Goal: Information Seeking & Learning: Learn about a topic

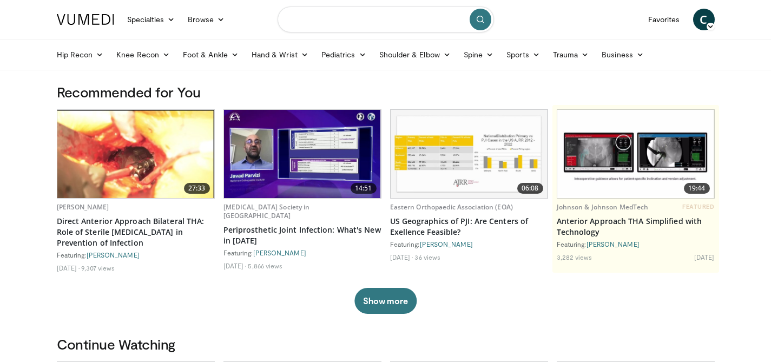
click at [321, 26] on input "Search topics, interventions" at bounding box center [385, 19] width 216 height 26
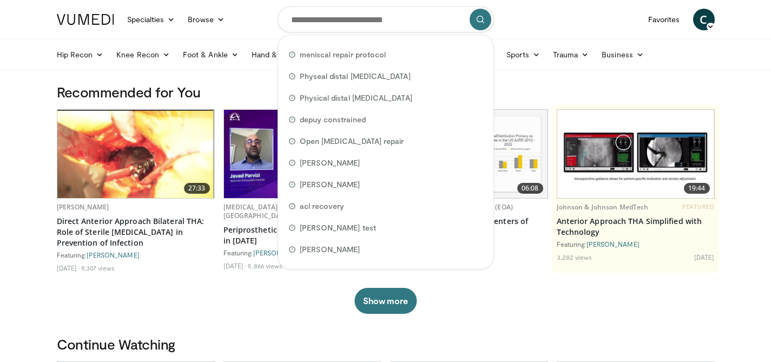
click at [256, 31] on nav "Specialties Adult & Family Medicine Allergy, Asthma, Immunology Anesthesiology …" at bounding box center [385, 19] width 671 height 39
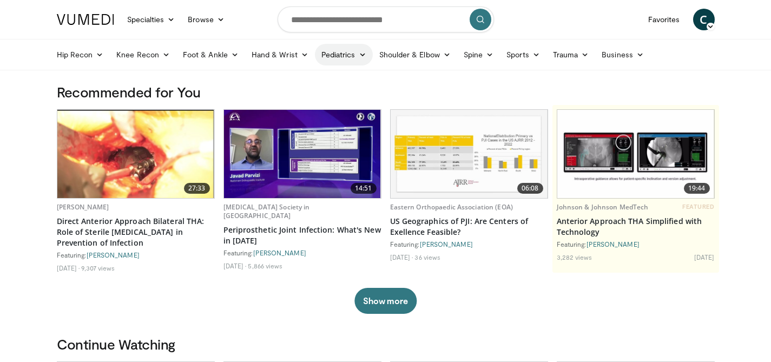
click at [320, 47] on link "Pediatrics" at bounding box center [344, 55] width 58 height 22
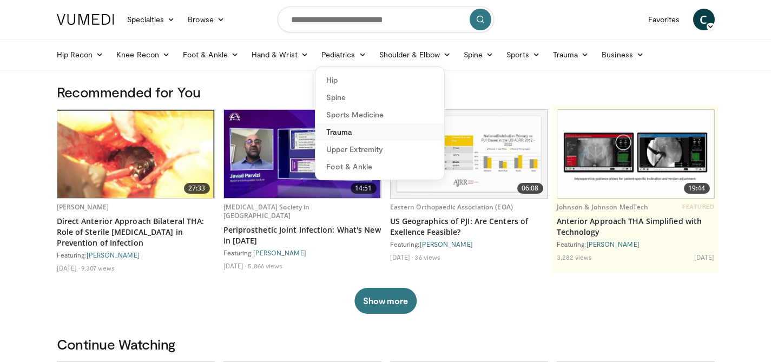
click at [346, 136] on link "Trauma" at bounding box center [379, 131] width 129 height 17
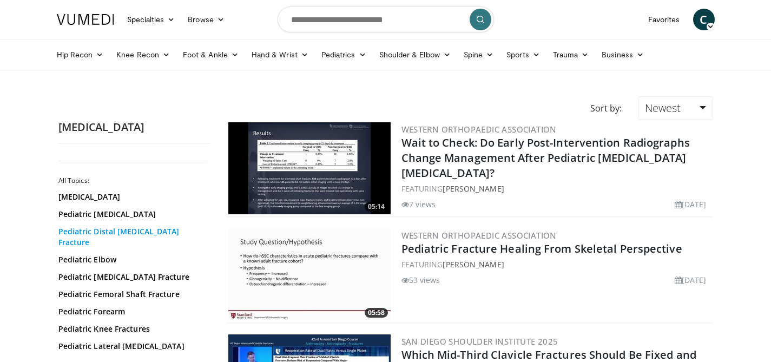
click at [131, 233] on link "Pediatric Distal [MEDICAL_DATA] Fracture" at bounding box center [131, 237] width 146 height 22
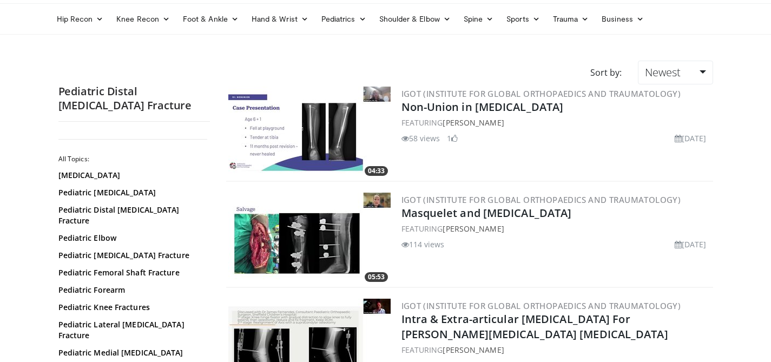
scroll to position [45, 0]
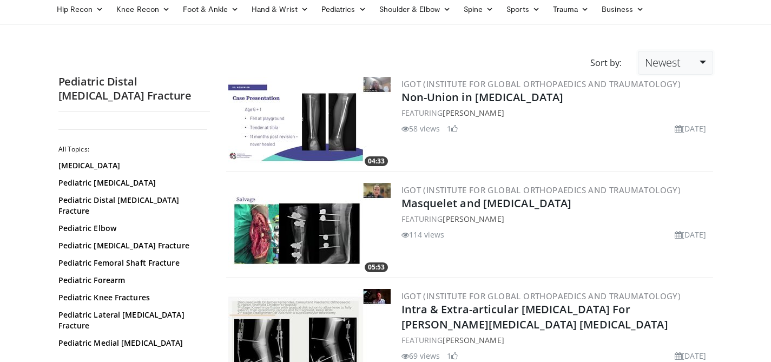
click at [682, 64] on link "Newest" at bounding box center [675, 63] width 75 height 24
click at [671, 141] on link "Views" at bounding box center [680, 140] width 85 height 17
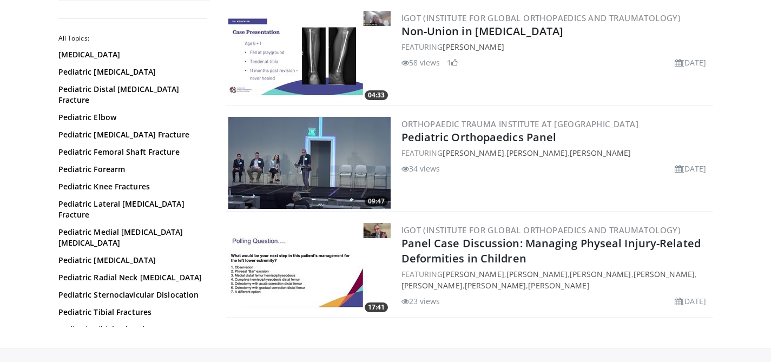
scroll to position [1349, 0]
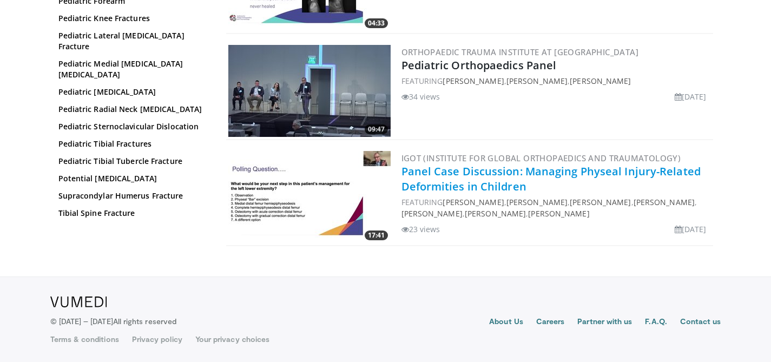
click at [484, 175] on link "Panel Case Discussion: Managing Physeal Injury-Related Deformities in Children" at bounding box center [550, 179] width 299 height 30
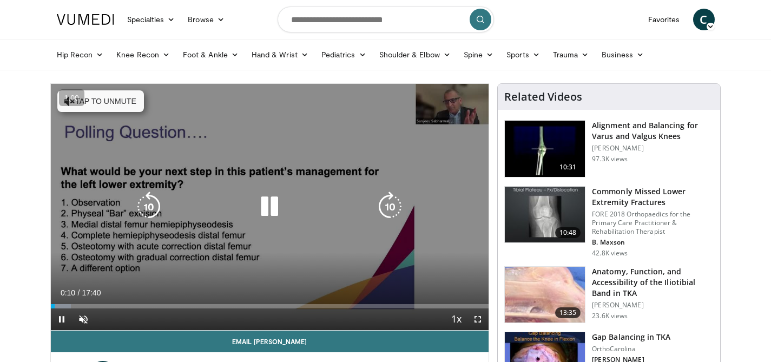
click at [116, 109] on button "Tap to unmute" at bounding box center [100, 101] width 87 height 22
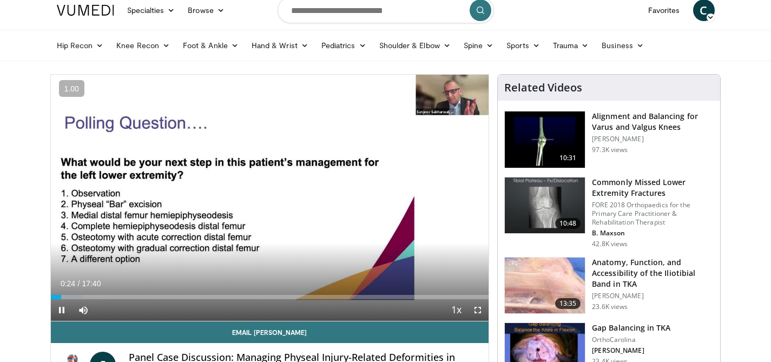
scroll to position [5, 0]
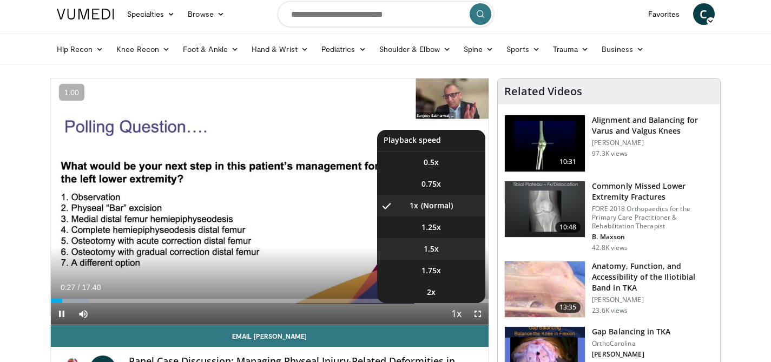
click at [443, 253] on li "1.5x" at bounding box center [431, 249] width 108 height 22
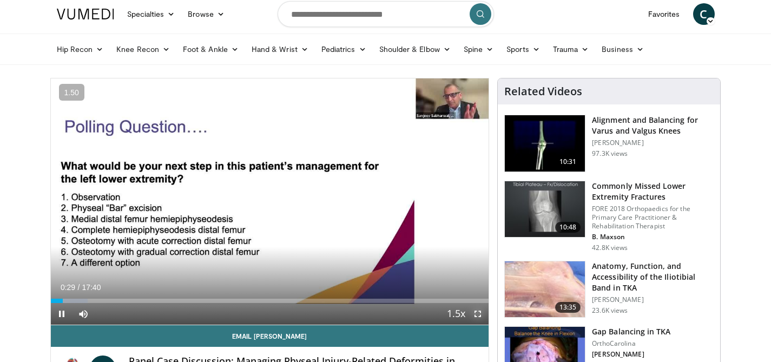
click at [478, 320] on span "Video Player" at bounding box center [478, 314] width 22 height 22
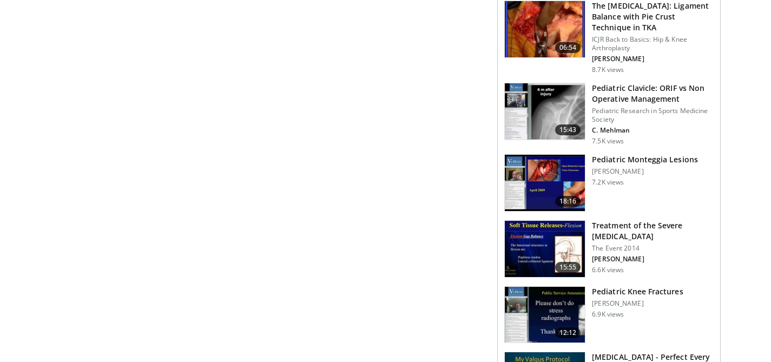
scroll to position [1025, 0]
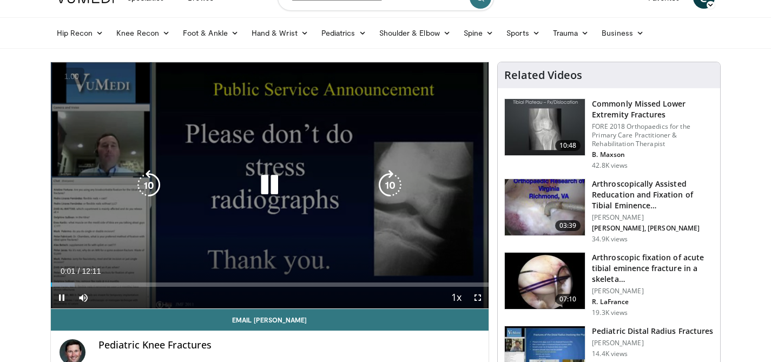
scroll to position [34, 0]
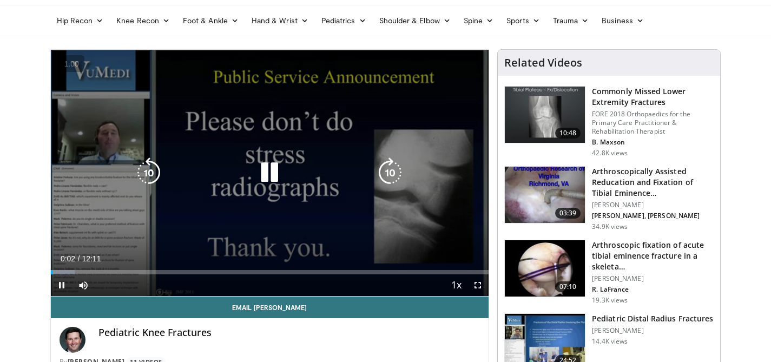
click at [393, 168] on icon "Video Player" at bounding box center [390, 172] width 30 height 30
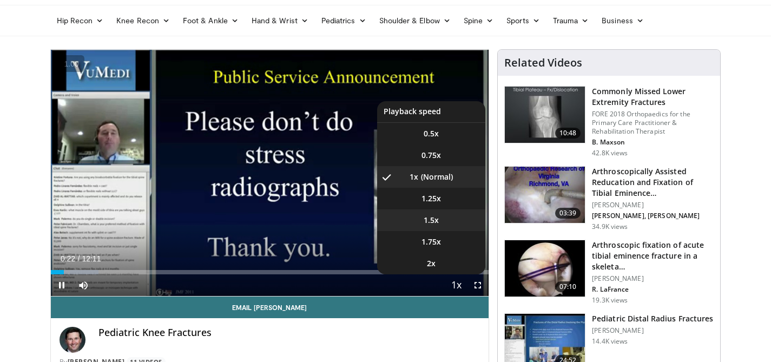
click at [445, 218] on li "1.5x" at bounding box center [431, 220] width 108 height 22
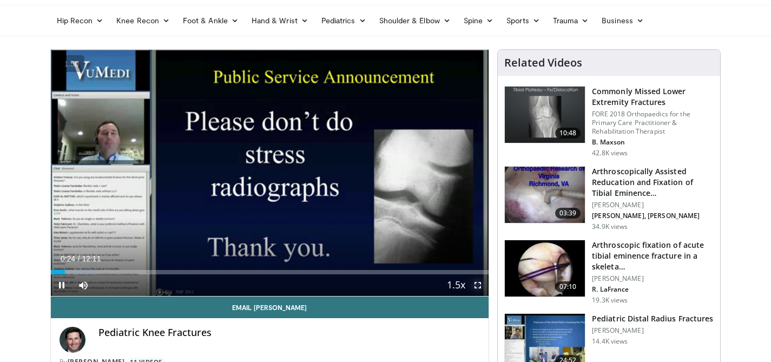
click at [476, 291] on span "Video Player" at bounding box center [478, 285] width 22 height 22
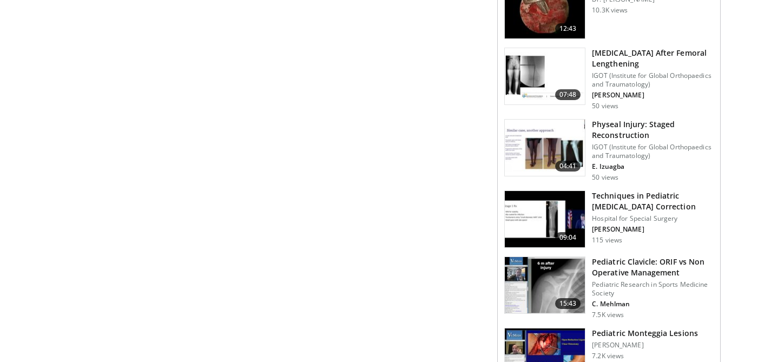
scroll to position [0, 0]
